Goal: Task Accomplishment & Management: Complete application form

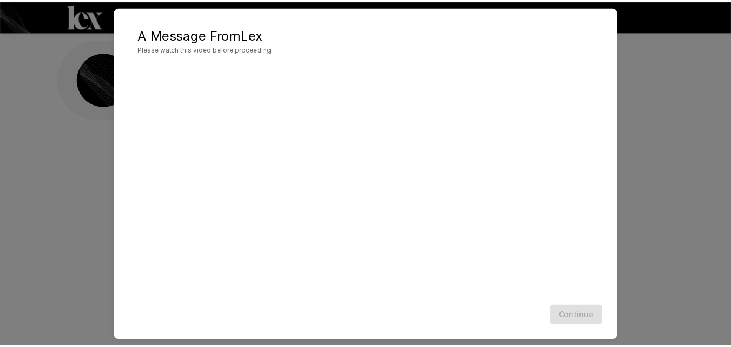
scroll to position [16, 0]
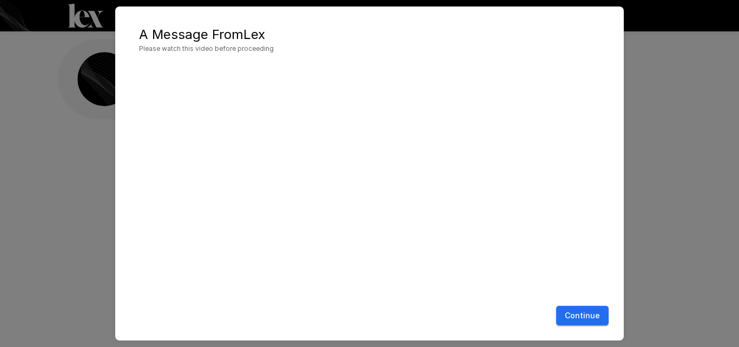
click at [569, 316] on button "Continue" at bounding box center [582, 316] width 52 height 20
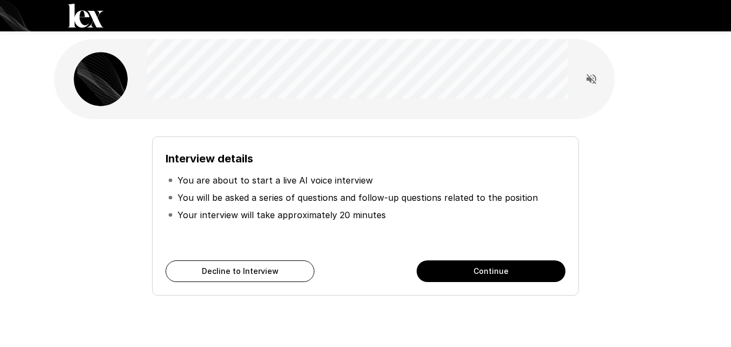
click at [446, 275] on button "Continue" at bounding box center [490, 271] width 149 height 22
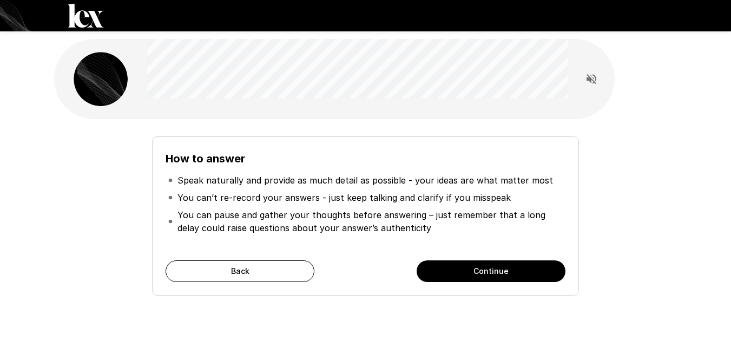
click at [434, 272] on button "Continue" at bounding box center [490, 271] width 149 height 22
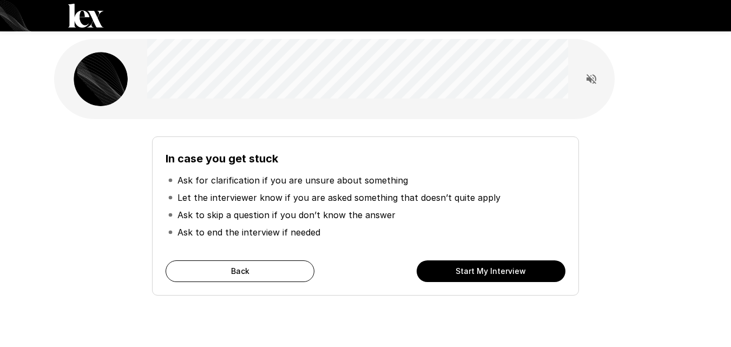
click at [472, 273] on button "Start My Interview" at bounding box center [490, 271] width 149 height 22
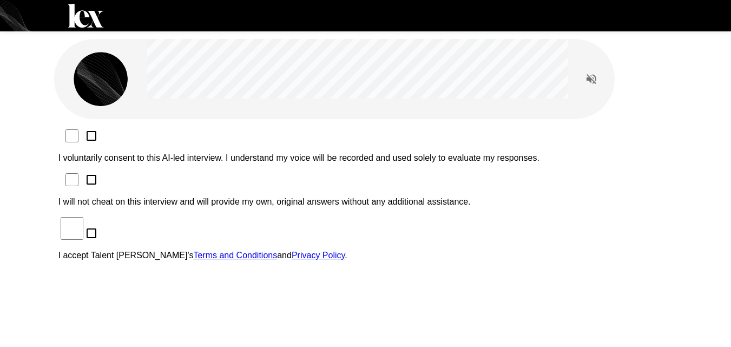
click at [277, 153] on p "I voluntarily consent to this AI-led interview. I understand my voice will be r…" at bounding box center [365, 158] width 614 height 10
click at [259, 197] on p "I will not cheat on this interview and will provide my own, original answers wi…" at bounding box center [365, 202] width 614 height 10
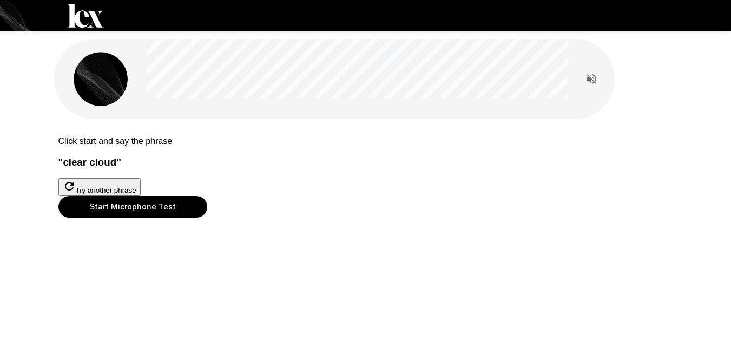
click at [207, 217] on button "Start Microphone Test" at bounding box center [132, 207] width 149 height 22
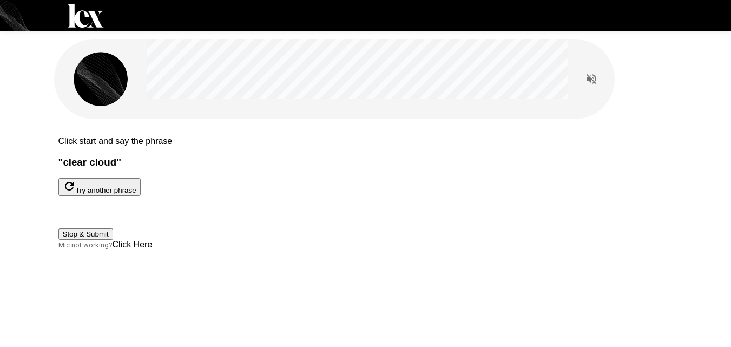
click at [113, 240] on button "Stop & Submit" at bounding box center [85, 233] width 55 height 11
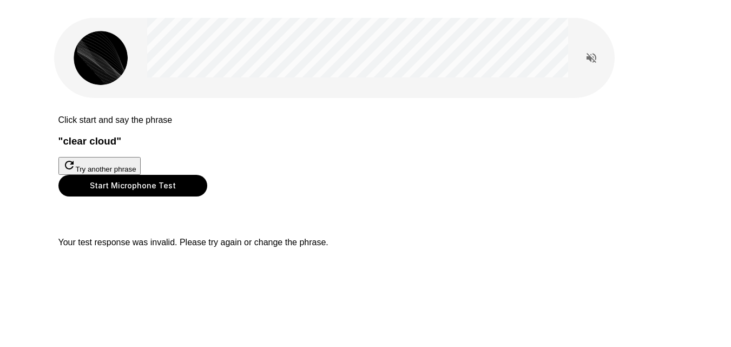
scroll to position [49, 0]
click at [207, 196] on button "Start Microphone Test" at bounding box center [132, 186] width 149 height 22
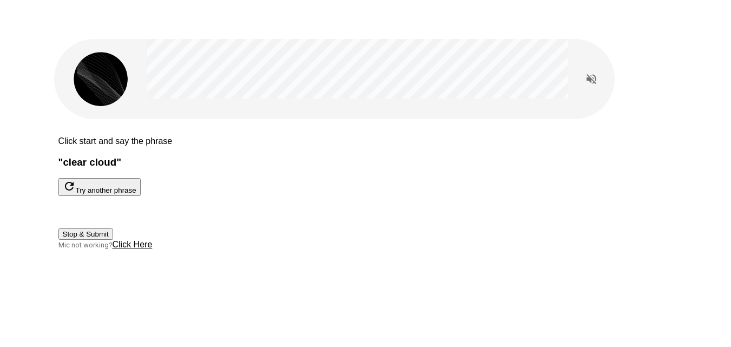
click at [113, 240] on button "Stop & Submit" at bounding box center [85, 233] width 55 height 11
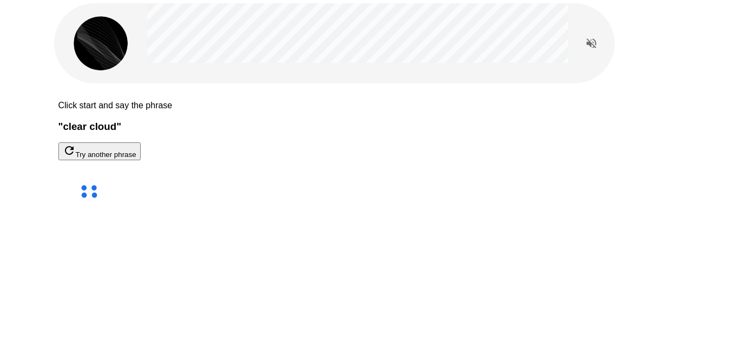
scroll to position [31, 0]
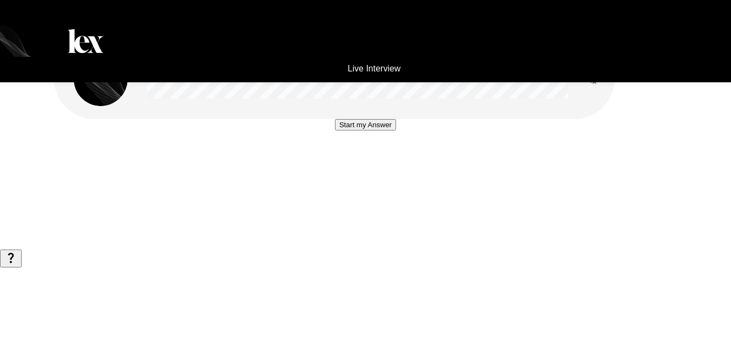
click at [429, 141] on div "Start my Answer" at bounding box center [365, 124] width 649 height 249
click at [393, 130] on button "Start my Answer" at bounding box center [365, 124] width 61 height 11
click at [392, 163] on button "Stop & Submit" at bounding box center [365, 156] width 55 height 11
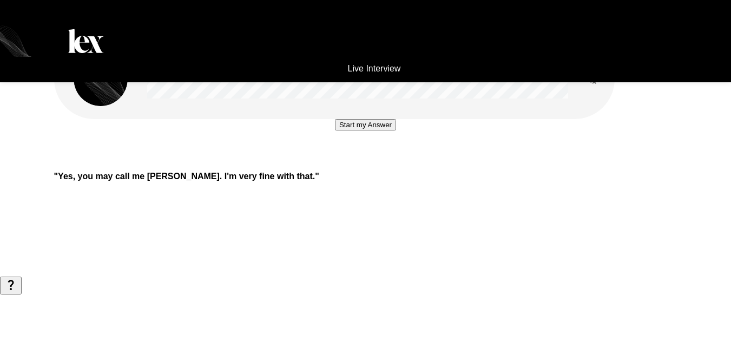
click at [396, 130] on button "Start my Answer" at bounding box center [365, 124] width 61 height 11
click at [393, 163] on button "Stop & Submit" at bounding box center [365, 156] width 55 height 11
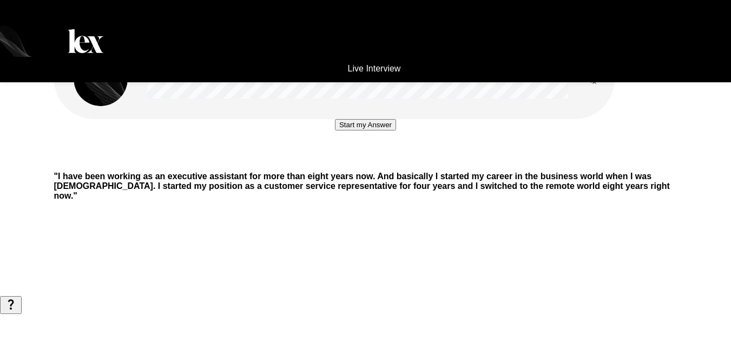
click at [396, 130] on button "Start my Answer" at bounding box center [365, 124] width 61 height 11
click at [393, 163] on button "Stop & Submit" at bounding box center [365, 156] width 55 height 11
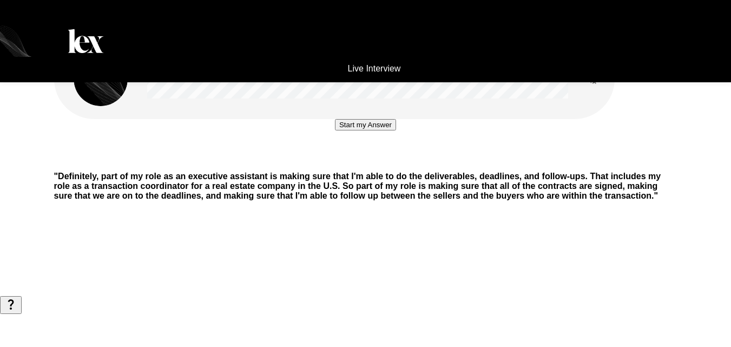
click at [396, 130] on button "Start my Answer" at bounding box center [365, 124] width 61 height 11
click at [393, 163] on button "Stop & Submit" at bounding box center [365, 156] width 55 height 11
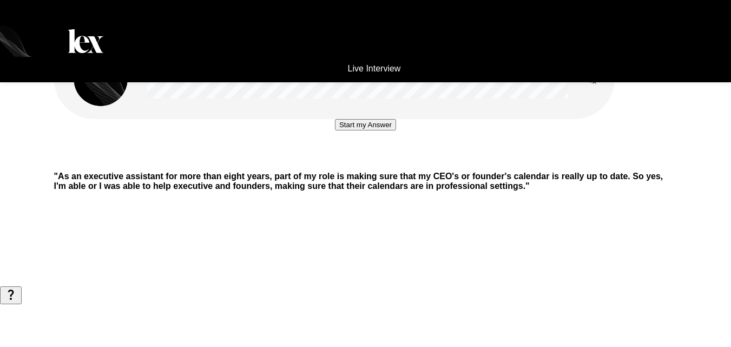
click at [373, 130] on div "Start my Answer" at bounding box center [365, 124] width 61 height 11
click at [372, 130] on button "Start my Answer" at bounding box center [365, 124] width 61 height 11
click at [380, 163] on button "Stop & Submit" at bounding box center [365, 156] width 55 height 11
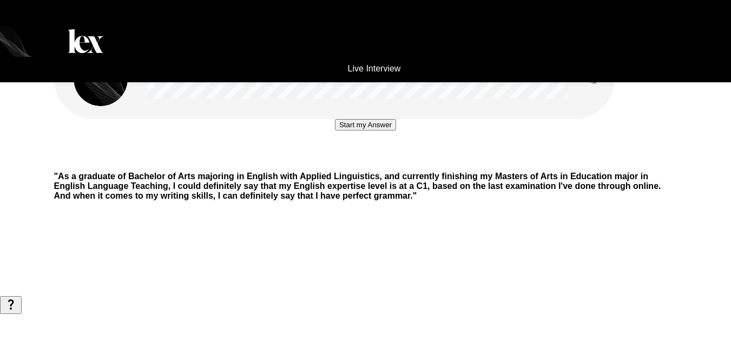
click at [395, 130] on button "Start my Answer" at bounding box center [365, 124] width 61 height 11
click at [385, 163] on button "Stop & Submit" at bounding box center [365, 156] width 55 height 11
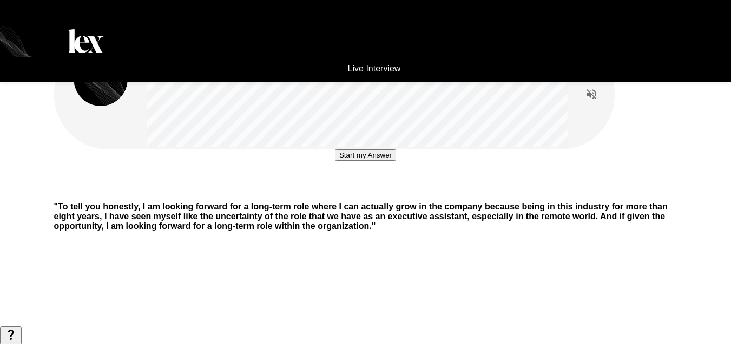
click at [372, 161] on button "Start my Answer" at bounding box center [365, 154] width 61 height 11
click at [370, 193] on button "Stop & Submit" at bounding box center [365, 187] width 55 height 11
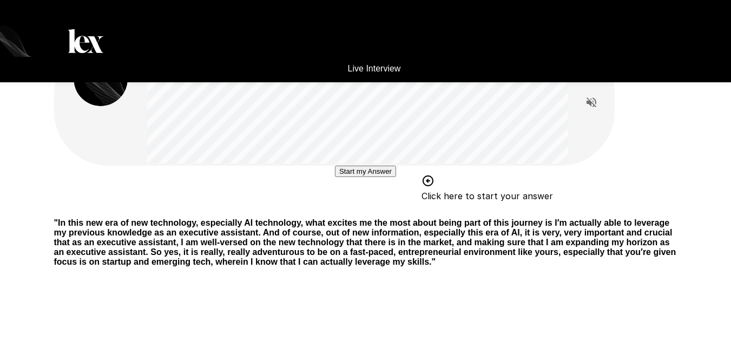
click at [361, 177] on button "Start my Answer" at bounding box center [365, 170] width 61 height 11
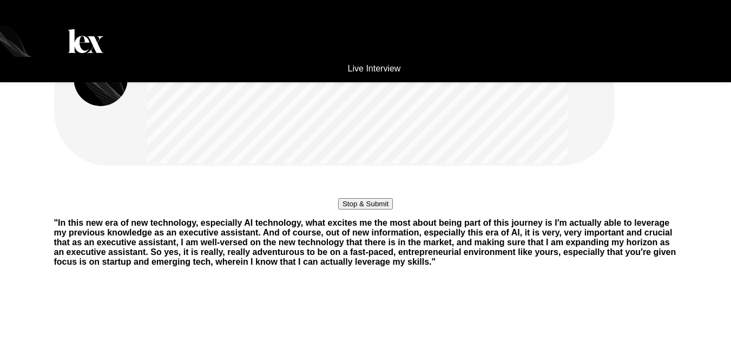
click at [379, 209] on button "Stop & Submit" at bounding box center [365, 203] width 55 height 11
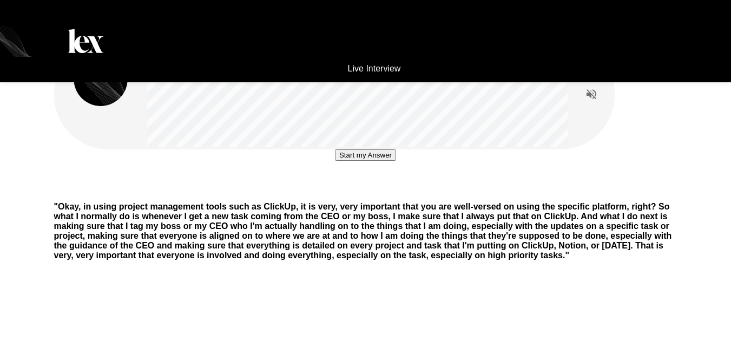
click at [388, 161] on button "Start my Answer" at bounding box center [365, 154] width 61 height 11
click at [374, 193] on button "Stop & Submit" at bounding box center [365, 187] width 55 height 11
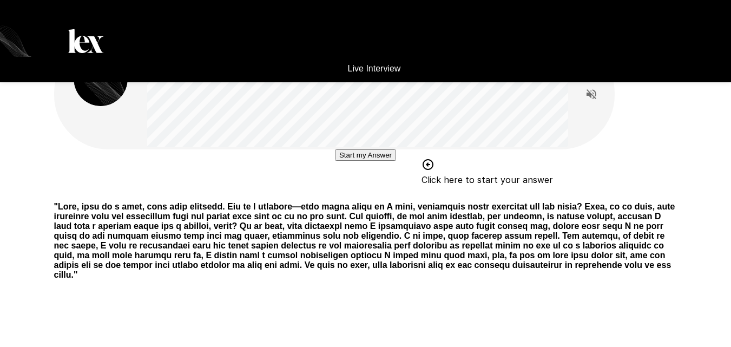
click at [362, 161] on button "Start my Answer" at bounding box center [365, 154] width 61 height 11
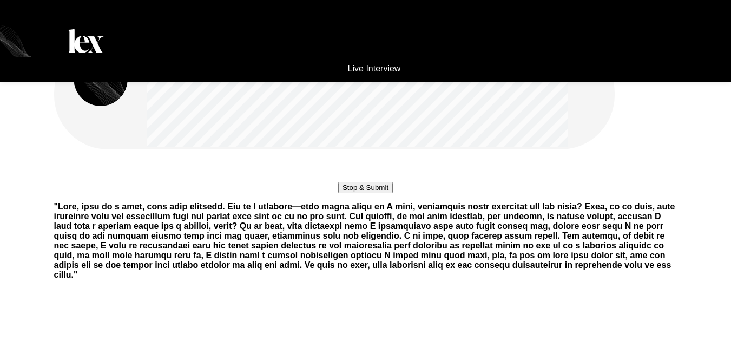
click at [393, 193] on button "Stop & Submit" at bounding box center [365, 187] width 55 height 11
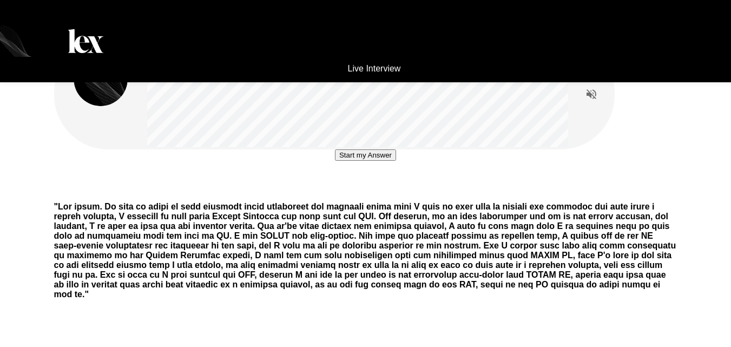
click at [396, 161] on button "Start my Answer" at bounding box center [365, 154] width 61 height 11
click at [393, 193] on button "Stop & Submit" at bounding box center [365, 187] width 55 height 11
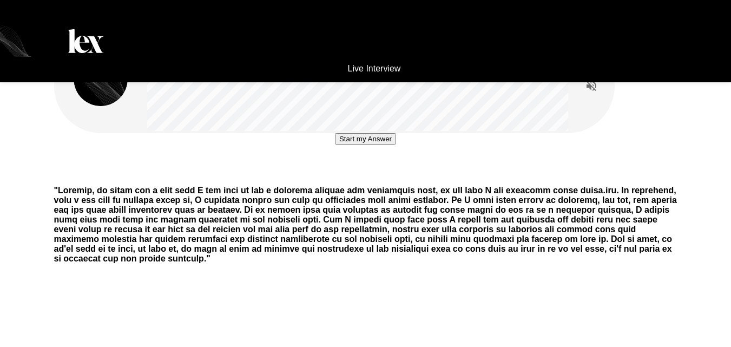
click at [396, 144] on button "Start my Answer" at bounding box center [365, 138] width 61 height 11
click at [393, 177] on button "Stop & Submit" at bounding box center [365, 170] width 55 height 11
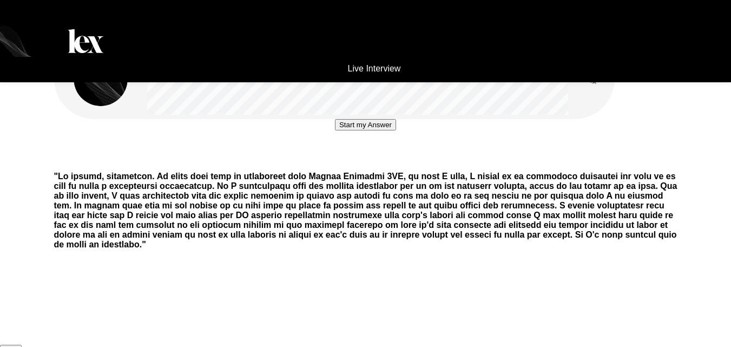
click at [396, 130] on button "Start my Answer" at bounding box center [365, 124] width 61 height 11
click at [383, 163] on button "Stop & Submit" at bounding box center [365, 156] width 55 height 11
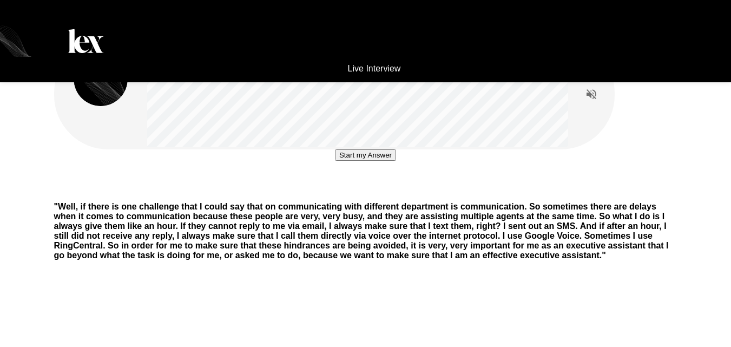
click at [396, 161] on button "Start my Answer" at bounding box center [365, 154] width 61 height 11
click at [347, 193] on button "Stop & Submit" at bounding box center [365, 187] width 55 height 11
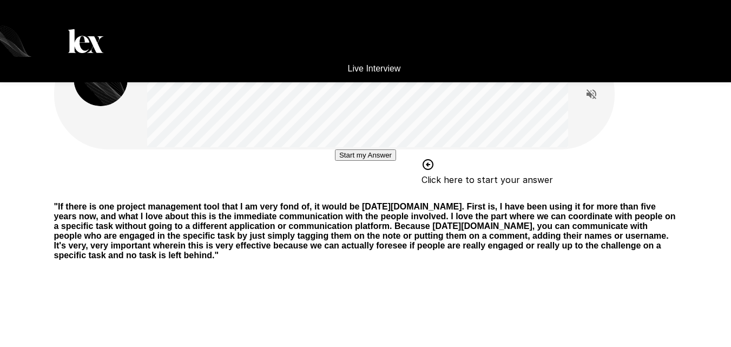
click at [396, 161] on button "Start my Answer" at bounding box center [365, 154] width 61 height 11
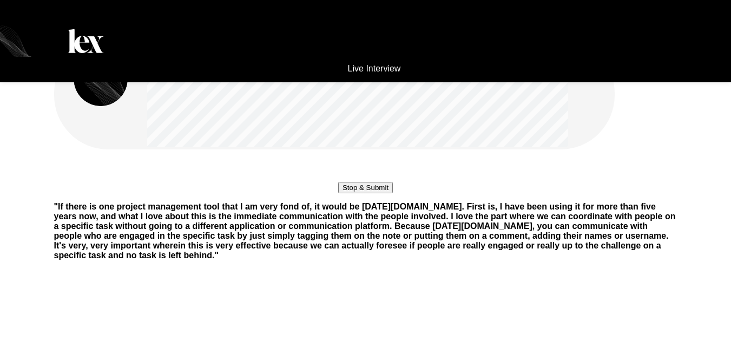
click at [385, 193] on button "Stop & Submit" at bounding box center [365, 187] width 55 height 11
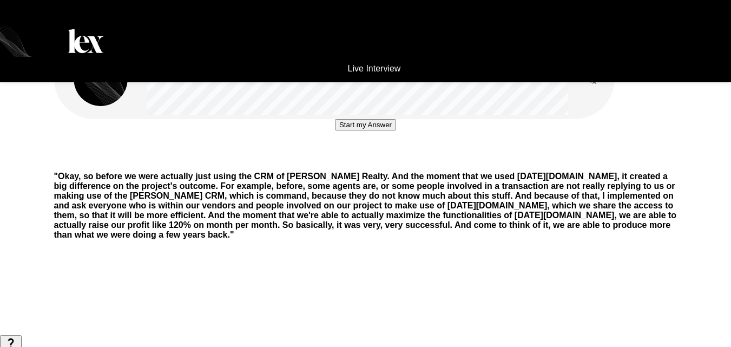
click at [367, 130] on button "Start my Answer" at bounding box center [365, 124] width 61 height 11
click at [356, 163] on button "Stop & Submit" at bounding box center [365, 156] width 55 height 11
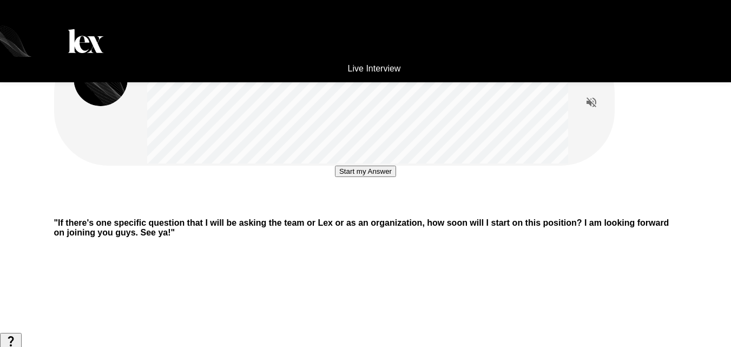
click at [335, 177] on button "Start my Answer" at bounding box center [365, 170] width 61 height 11
click at [338, 209] on button "Stop & Submit" at bounding box center [365, 203] width 55 height 11
